Goal: Information Seeking & Learning: Learn about a topic

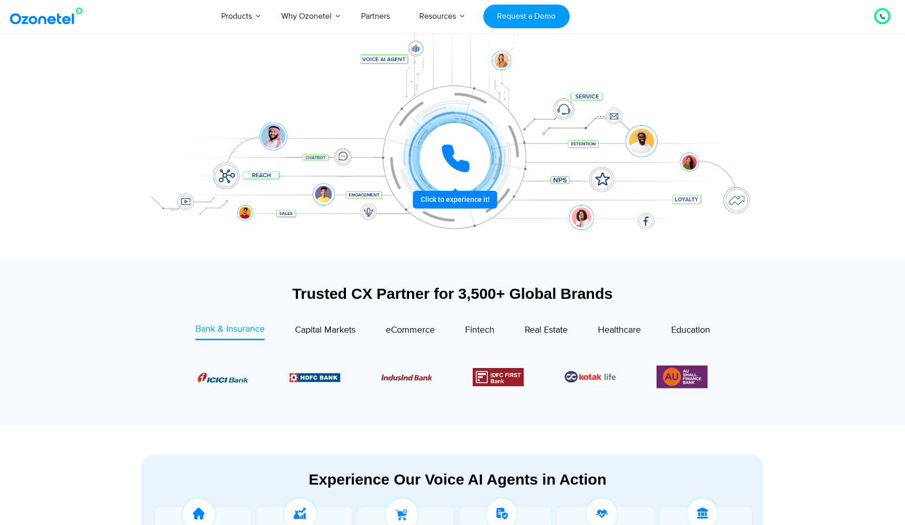
scroll to position [138, 0]
click at [333, 338] on link "Capital Markets" at bounding box center [325, 332] width 61 height 18
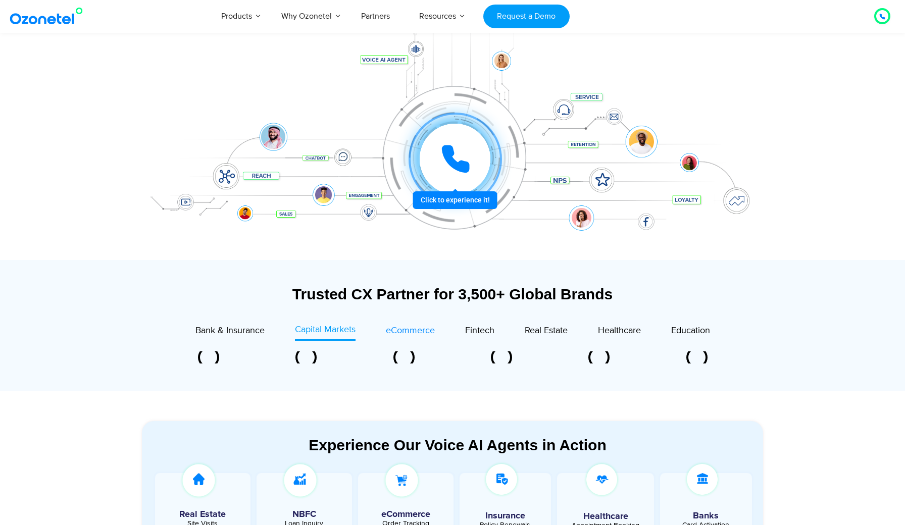
click at [430, 340] on link "eCommerce" at bounding box center [410, 332] width 49 height 18
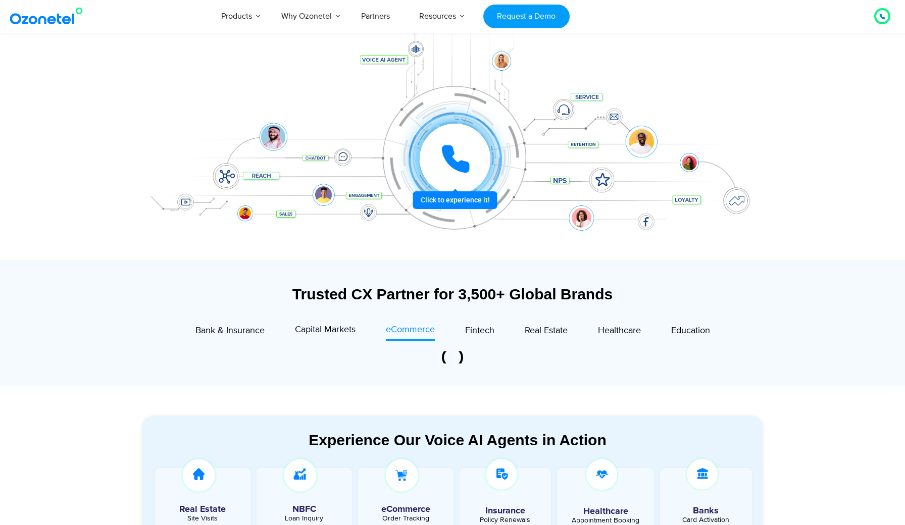
click at [418, 340] on link "eCommerce" at bounding box center [410, 332] width 49 height 18
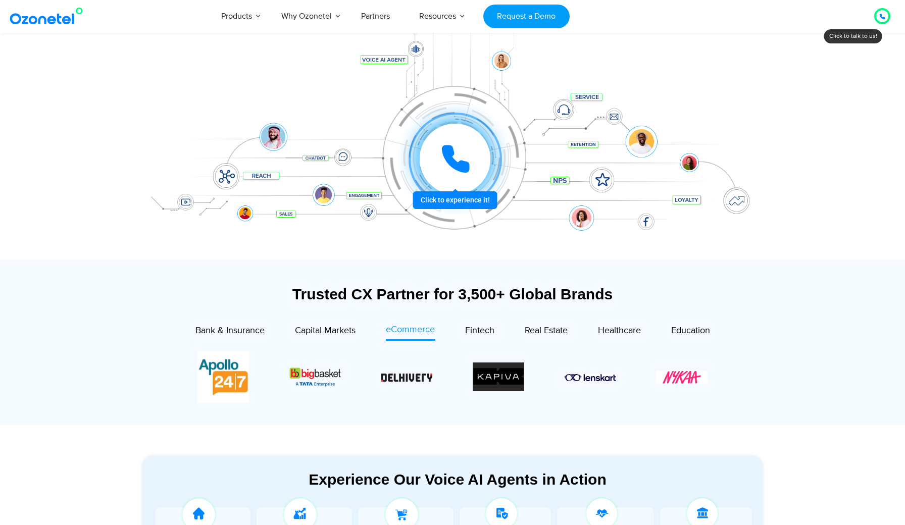
click at [322, 378] on div "Image Carousel" at bounding box center [452, 378] width 510 height 52
click at [317, 374] on div "Image Carousel" at bounding box center [452, 378] width 510 height 52
click at [410, 374] on div "Image Carousel" at bounding box center [452, 378] width 510 height 52
click at [481, 377] on div "Image Carousel" at bounding box center [452, 378] width 510 height 52
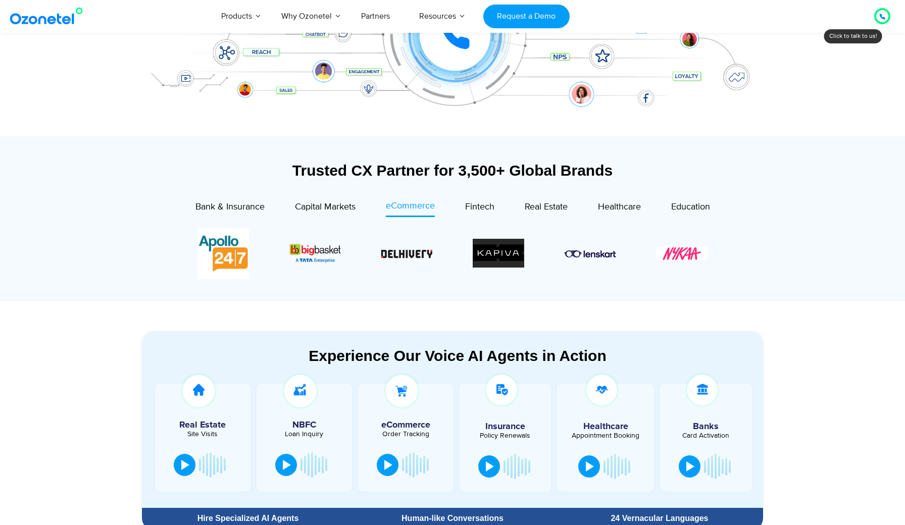
scroll to position [263, 0]
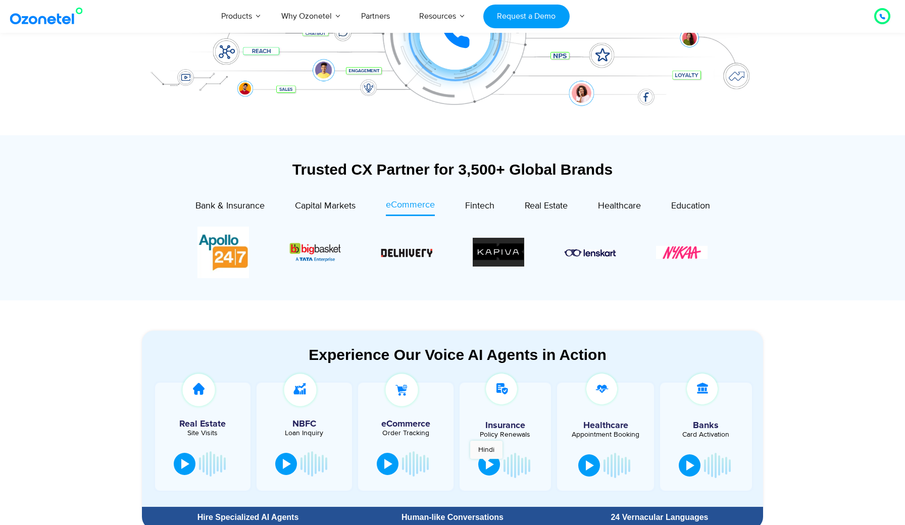
click at [486, 464] on div at bounding box center [490, 465] width 8 height 10
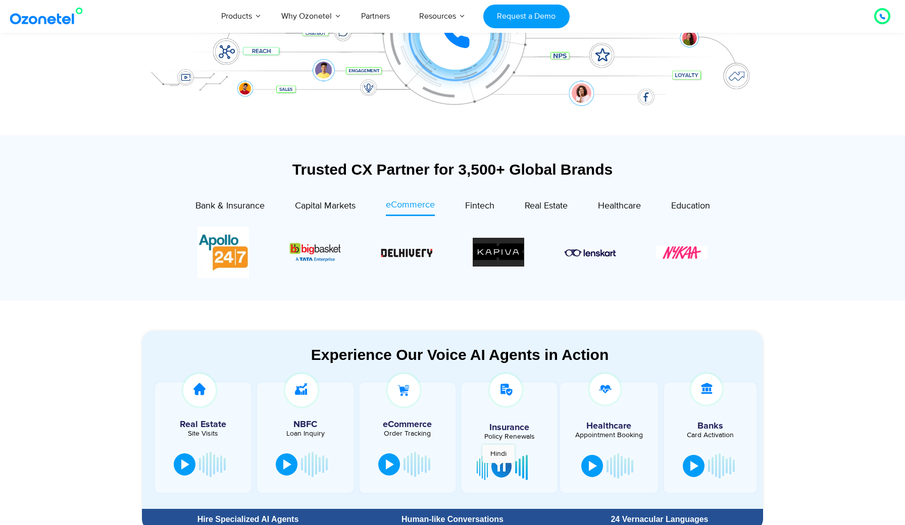
click at [499, 468] on div at bounding box center [502, 467] width 8 height 10
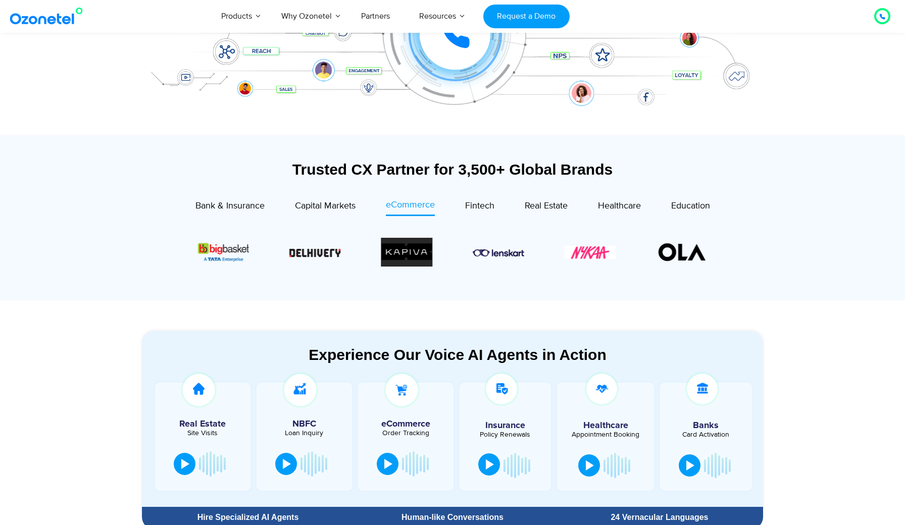
click at [499, 468] on button at bounding box center [489, 465] width 22 height 22
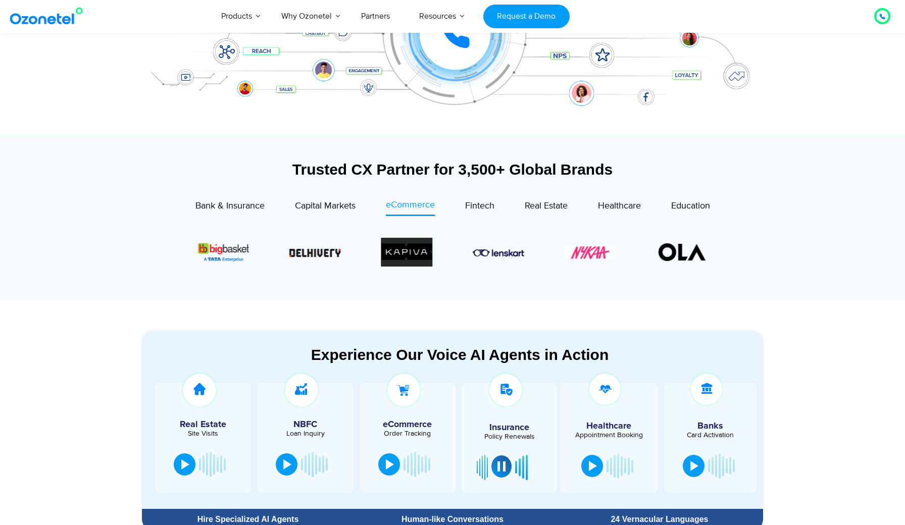
click at [499, 468] on div at bounding box center [502, 467] width 8 height 10
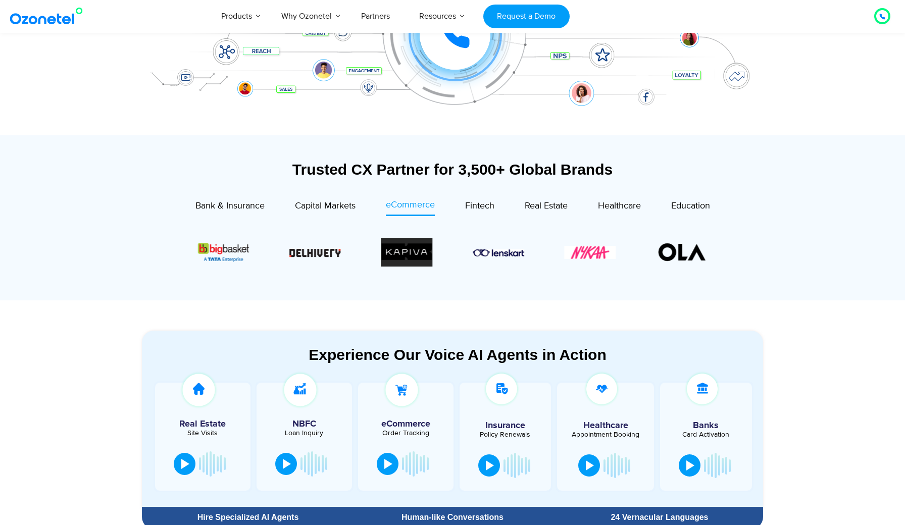
click at [579, 471] on div at bounding box center [606, 466] width 62 height 30
click at [586, 466] on div at bounding box center [590, 465] width 8 height 10
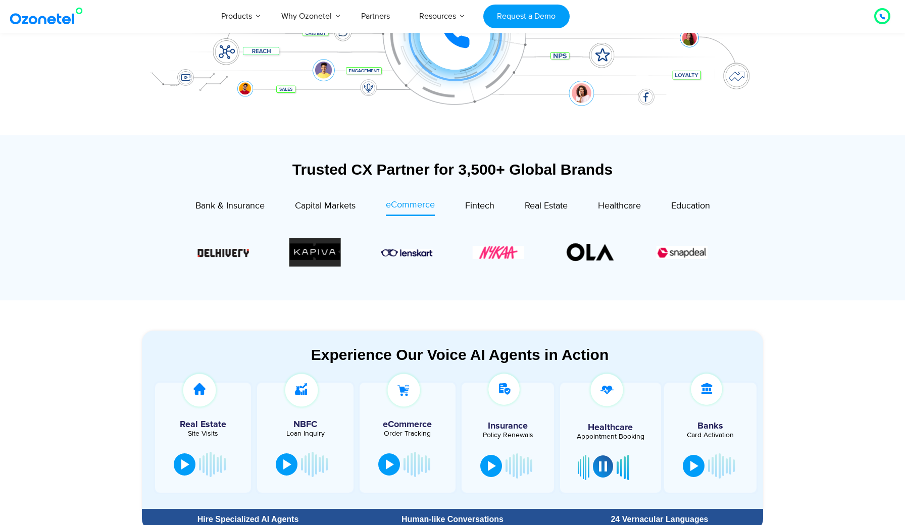
click at [829, 139] on section "Trusted CX Partner for 3,500+ Global Brands Bank & Insurance Capital Markets" at bounding box center [452, 217] width 905 height 165
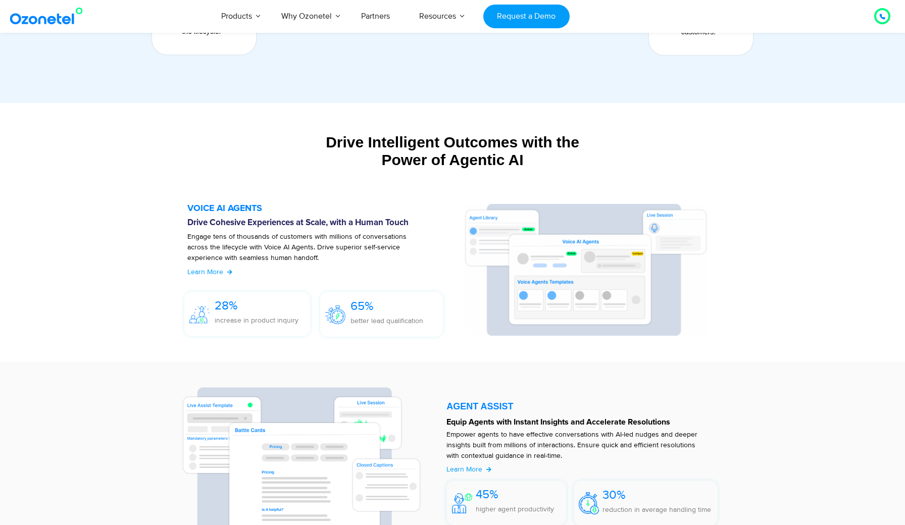
scroll to position [1015, 0]
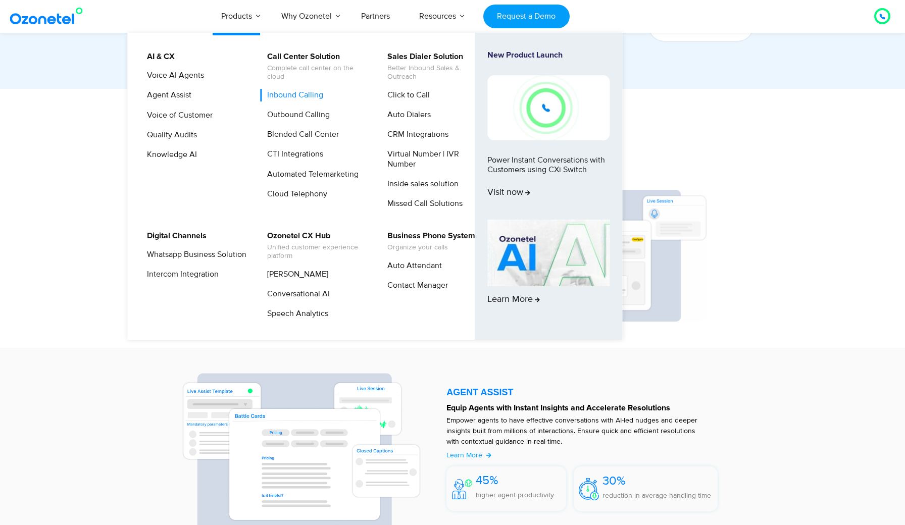
click at [286, 96] on link "Inbound Calling" at bounding box center [293, 95] width 64 height 13
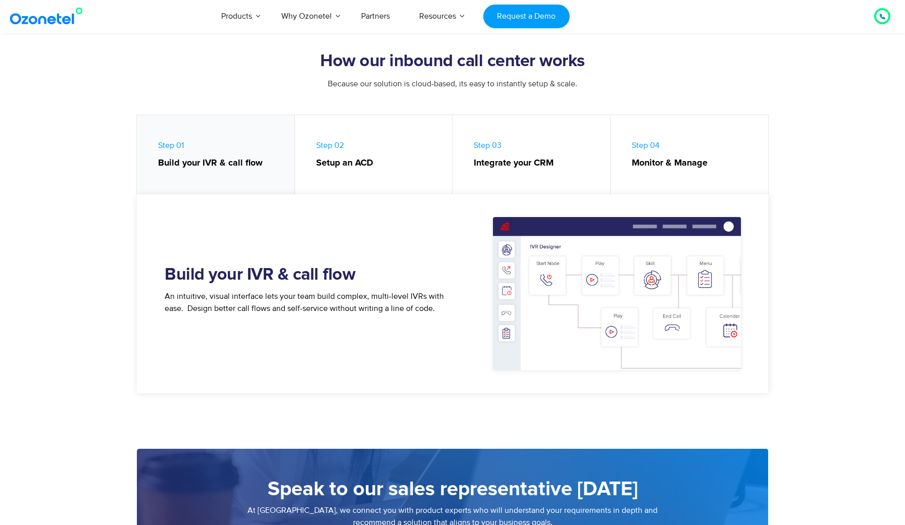
scroll to position [417, 0]
